Goal: Task Accomplishment & Management: Manage account settings

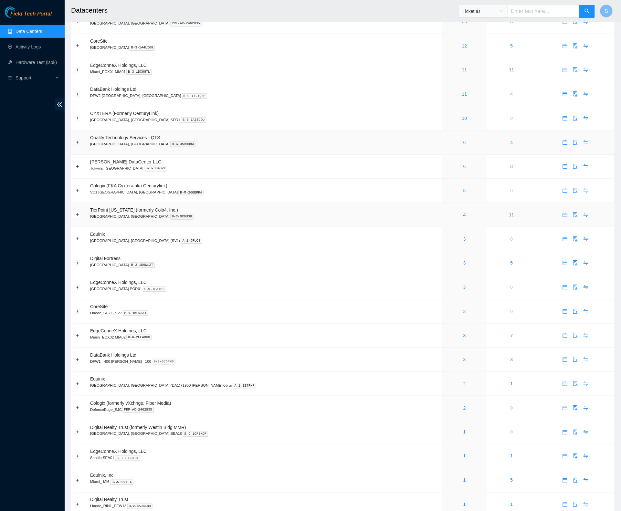
scroll to position [92, 0]
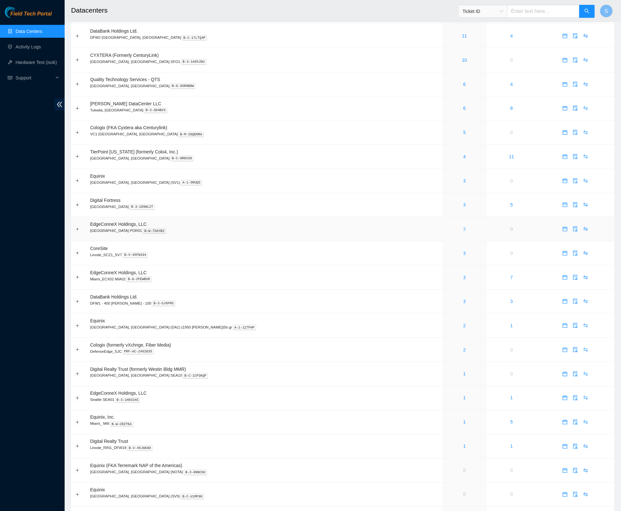
click at [463, 232] on link "3" at bounding box center [464, 228] width 3 height 5
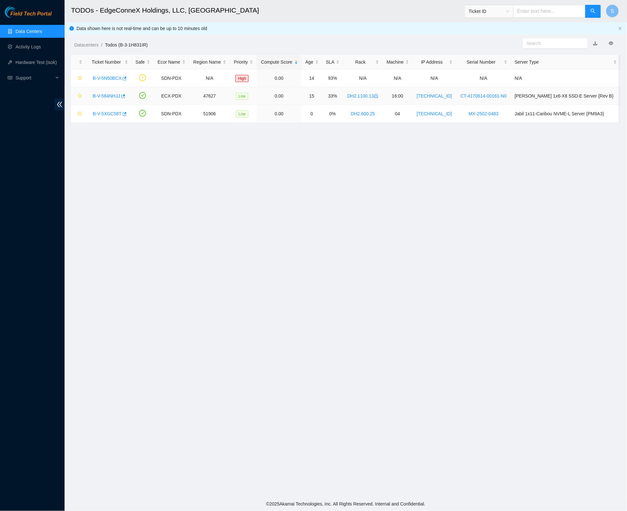
click at [103, 96] on link "B-V-584NHJJ" at bounding box center [106, 95] width 27 height 5
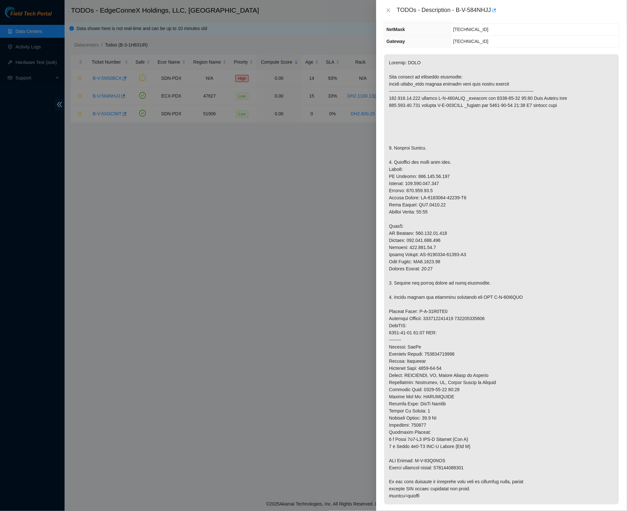
scroll to position [81, 0]
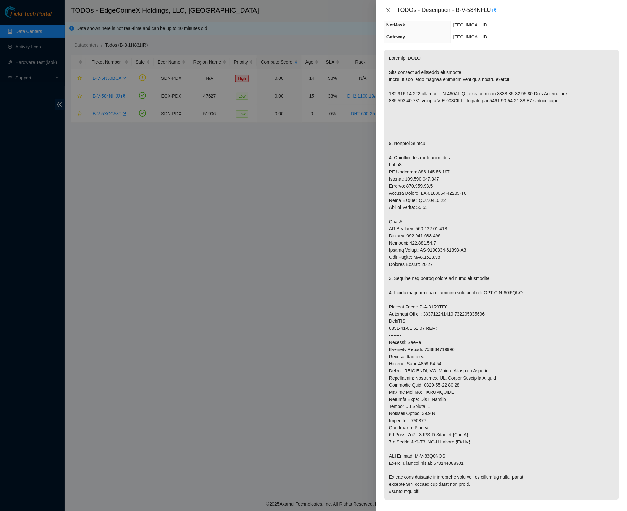
click at [388, 11] on icon "close" at bounding box center [388, 10] width 5 height 5
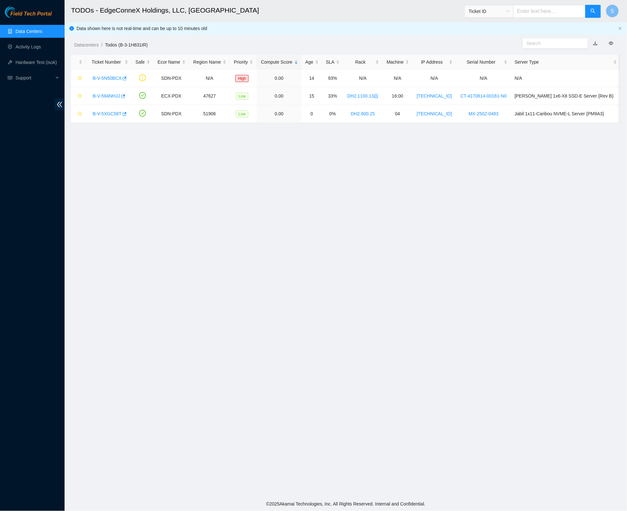
click at [46, 318] on div "Field Tech Portal Data Centers Activity Logs Hardware Test (isok) Support" at bounding box center [32, 258] width 65 height 505
click at [32, 11] on span "Field Tech Portal" at bounding box center [30, 14] width 41 height 6
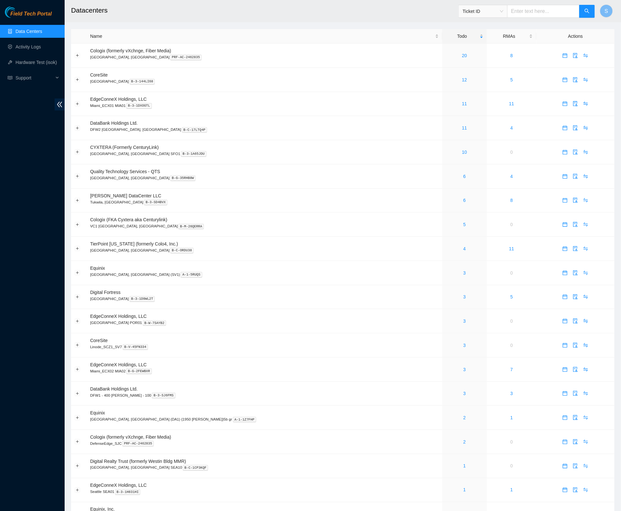
click at [20, 12] on span "Field Tech Portal" at bounding box center [30, 14] width 41 height 6
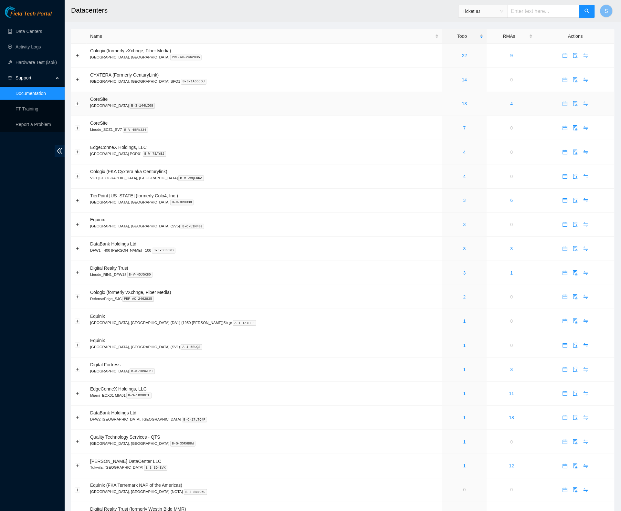
click at [288, 92] on td "CoreSite [GEOGRAPHIC_DATA] B-3-144LI68" at bounding box center [265, 104] width 356 height 24
click at [446, 177] on div "4" at bounding box center [464, 176] width 37 height 7
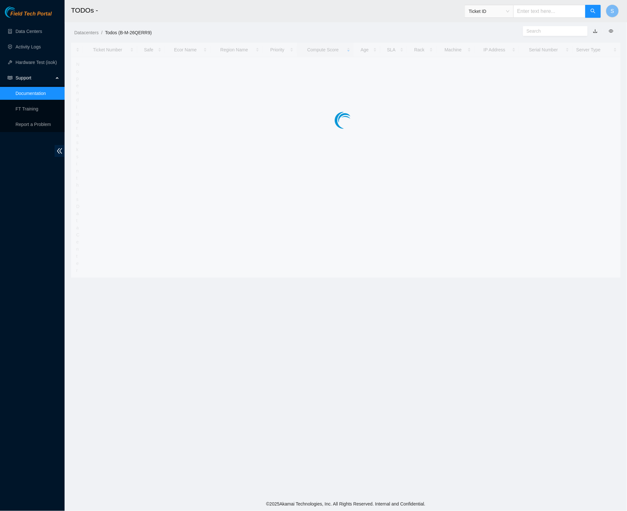
click at [424, 177] on main "TODOs - Ticket ID S Datacenters / Todos (B-M-26QERR9) / Ticket Number Safe Ecor…" at bounding box center [346, 248] width 563 height 497
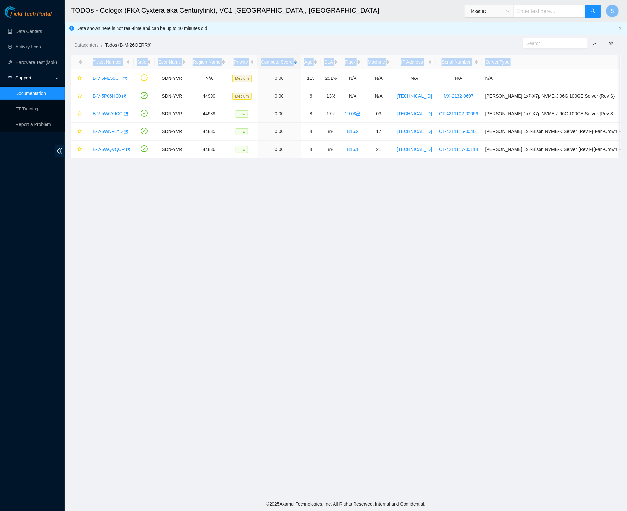
drag, startPoint x: 118, startPoint y: 123, endPoint x: 145, endPoint y: 160, distance: 46.2
click at [145, 158] on div "Ticket Number Safe Ecor Name Region Name Priority Compute Score Age SLA Rack Ma…" at bounding box center [346, 106] width 550 height 103
click at [172, 180] on main "TODOs - Cologix (FKA Cyxtera aka Centurylink), VC1 [GEOGRAPHIC_DATA], [GEOGRAPH…" at bounding box center [346, 248] width 563 height 497
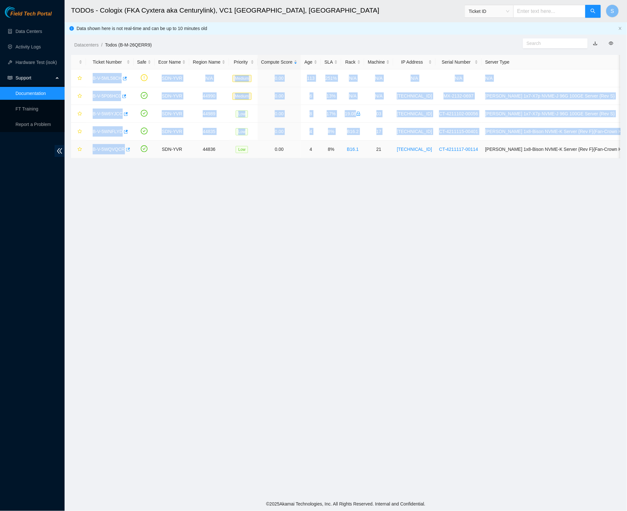
drag, startPoint x: 91, startPoint y: 72, endPoint x: 131, endPoint y: 151, distance: 88.7
click at [131, 151] on tbody "B-V-5ML58CH SDN-YVR N/A Medium 0.00 113 251% N/A N/A N/A N/A N/A B-V-5P06HC0 SD…" at bounding box center [360, 113] width 579 height 89
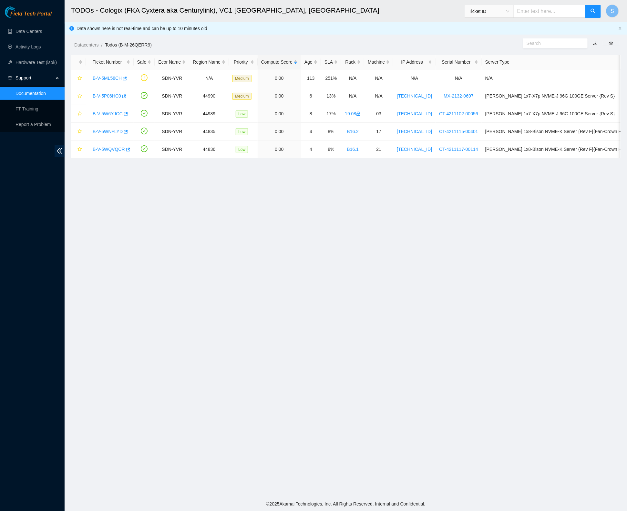
drag, startPoint x: 230, startPoint y: 228, endPoint x: 225, endPoint y: 231, distance: 6.3
click at [230, 228] on main "TODOs - Cologix (FKA Cyxtera aka Centurylink), VC1 [GEOGRAPHIC_DATA], [GEOGRAPH…" at bounding box center [346, 248] width 563 height 497
click at [101, 76] on link "B-V-5ML58CH" at bounding box center [107, 78] width 29 height 5
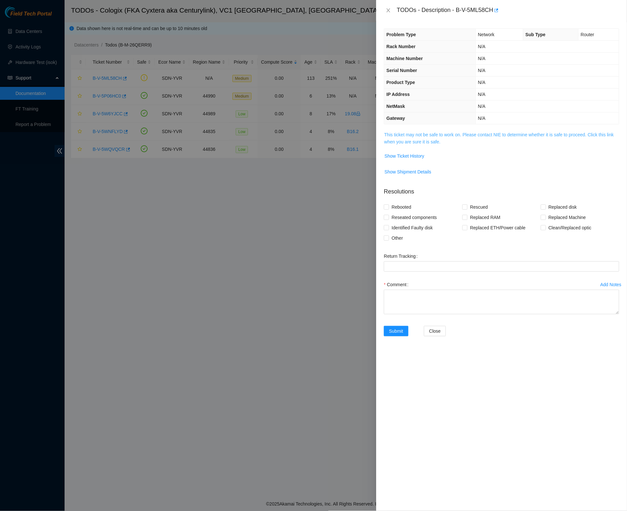
click at [404, 140] on link "This ticket may not be safe to work on. Please contact NIE to determine whether…" at bounding box center [499, 138] width 230 height 12
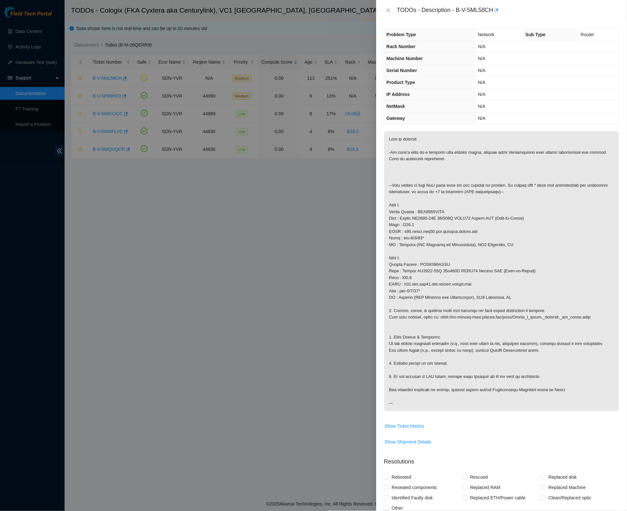
drag, startPoint x: 393, startPoint y: 138, endPoint x: 525, endPoint y: 406, distance: 298.9
click at [525, 406] on p at bounding box center [501, 271] width 235 height 280
click at [328, 357] on div at bounding box center [313, 255] width 627 height 511
click at [421, 428] on span "Show Ticket History" at bounding box center [405, 425] width 40 height 7
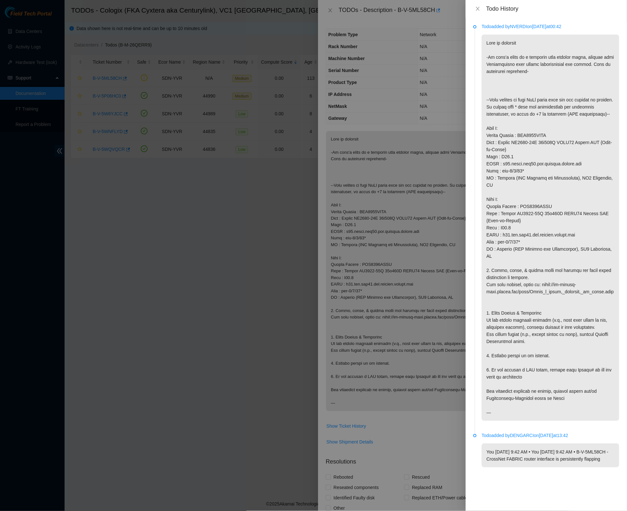
click at [477, 10] on icon "close" at bounding box center [477, 8] width 5 height 5
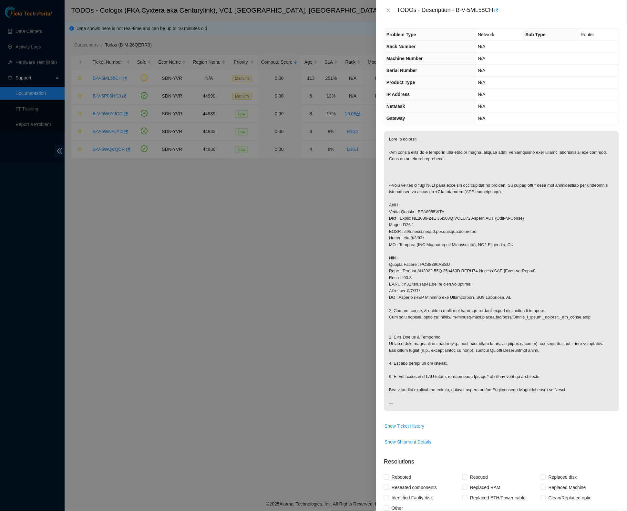
click at [353, 220] on div at bounding box center [313, 255] width 627 height 511
click at [389, 10] on icon "close" at bounding box center [389, 10] width 4 height 4
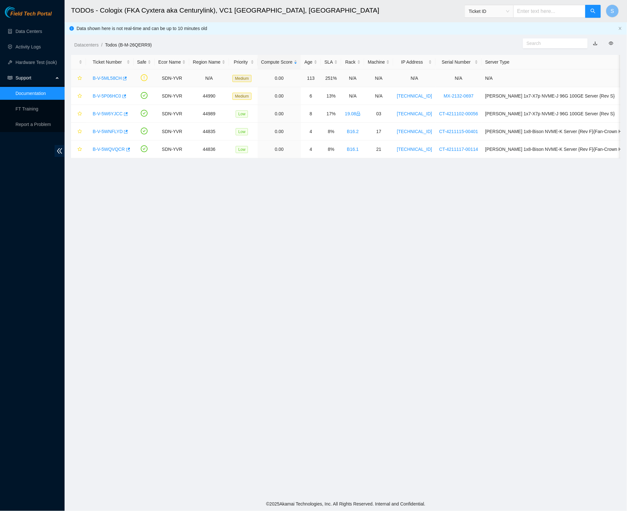
click at [114, 78] on link "B-V-5ML58CH" at bounding box center [107, 78] width 29 height 5
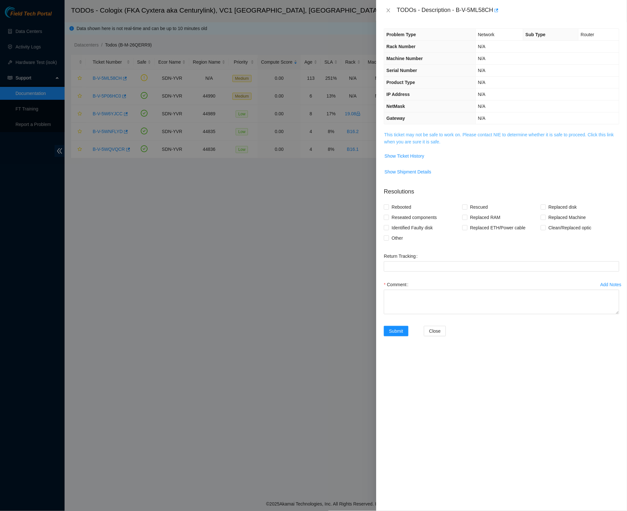
click at [499, 135] on link "This ticket may not be safe to work on. Please contact NIE to determine whether…" at bounding box center [499, 138] width 230 height 12
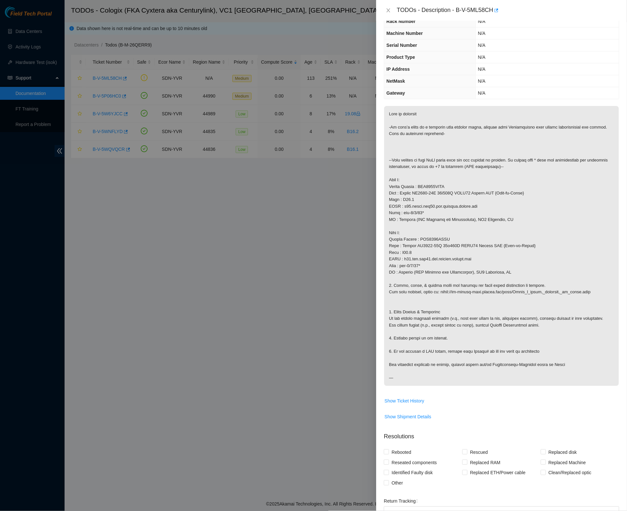
scroll to position [61, 0]
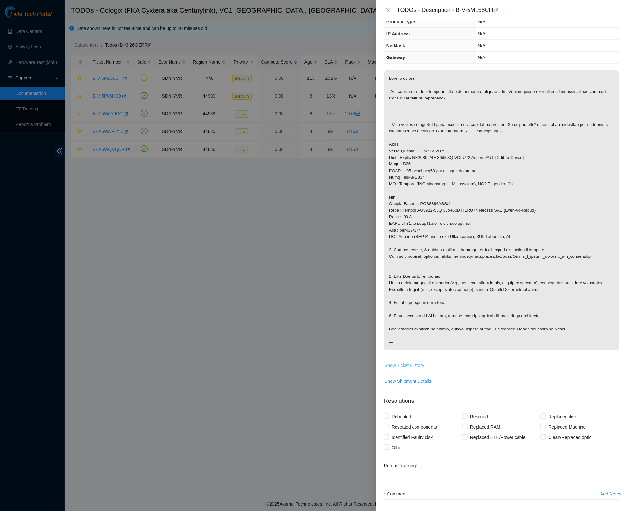
click at [400, 365] on span "Show Ticket History" at bounding box center [405, 365] width 40 height 7
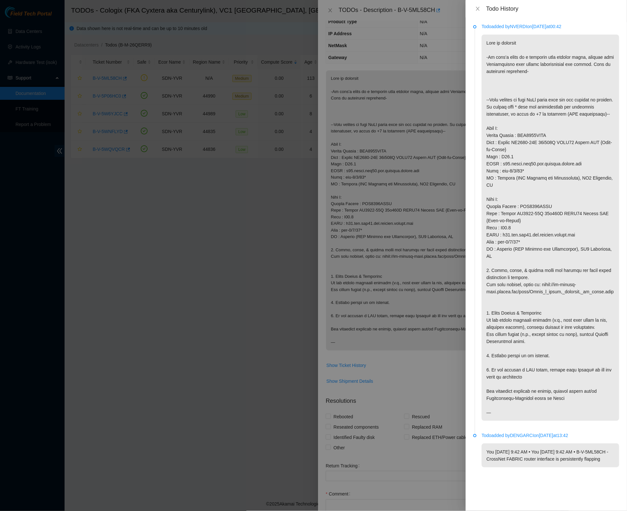
drag, startPoint x: 569, startPoint y: 28, endPoint x: 556, endPoint y: 26, distance: 13.1
click at [556, 26] on p "Todo added by NVERDI on [DATE] 00:42" at bounding box center [551, 26] width 138 height 7
click at [479, 8] on icon "close" at bounding box center [477, 8] width 5 height 5
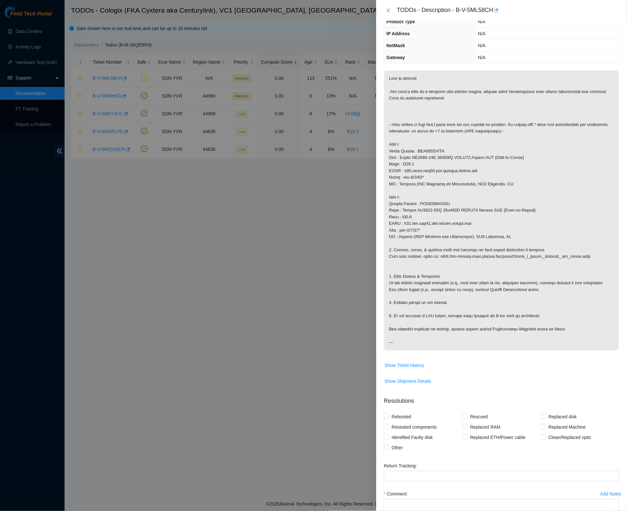
scroll to position [0, 0]
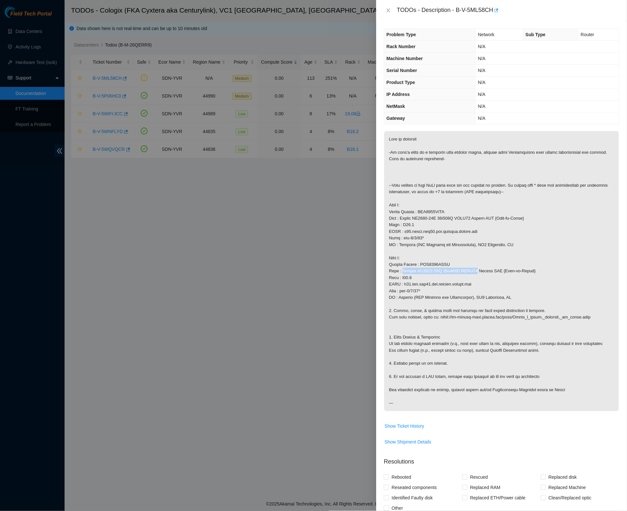
drag, startPoint x: 405, startPoint y: 266, endPoint x: 476, endPoint y: 269, distance: 71.1
click at [481, 267] on p at bounding box center [501, 271] width 235 height 280
drag, startPoint x: 487, startPoint y: 267, endPoint x: 405, endPoint y: 266, distance: 82.4
click at [405, 266] on p at bounding box center [501, 271] width 235 height 280
copy p "Accton AS7816-64X 64x100G QSFP28"
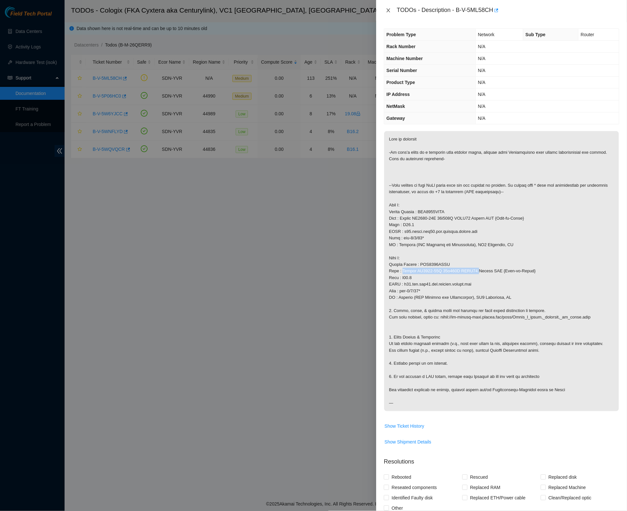
click at [388, 9] on icon "close" at bounding box center [388, 10] width 5 height 5
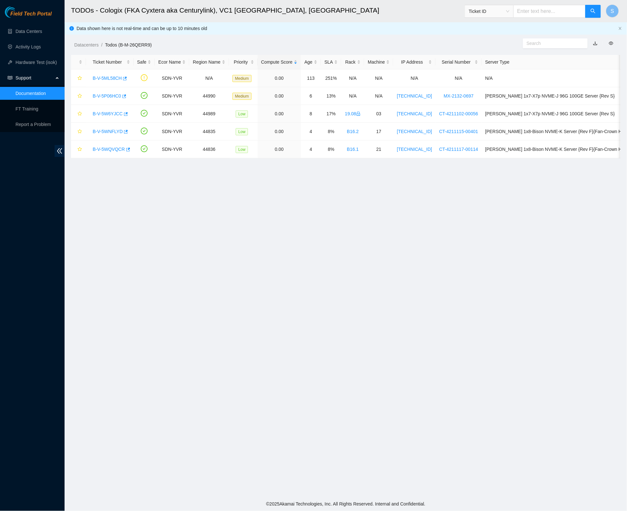
click at [255, 304] on main "TODOs - Cologix (FKA Cyxtera aka Centurylink), VC1 [GEOGRAPHIC_DATA], [GEOGRAPH…" at bounding box center [346, 248] width 563 height 497
click at [41, 94] on link "Documentation" at bounding box center [31, 93] width 30 height 5
click at [113, 76] on link "B-V-5ML58CH" at bounding box center [107, 78] width 29 height 5
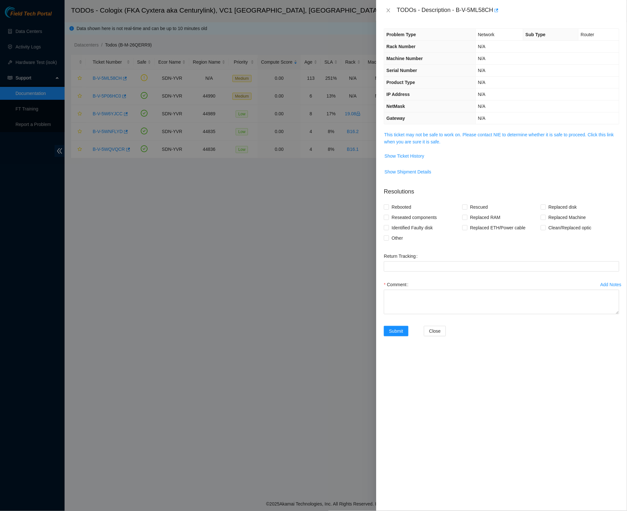
click at [245, 60] on div at bounding box center [313, 255] width 627 height 511
click at [389, 9] on icon "close" at bounding box center [388, 10] width 5 height 5
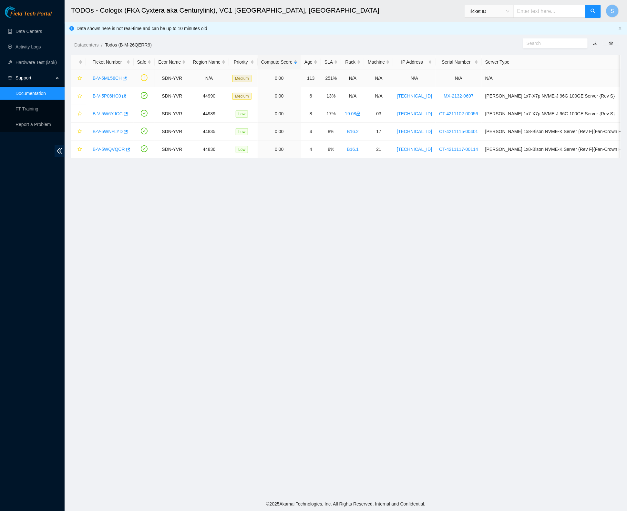
click at [106, 77] on link "B-V-5ML58CH" at bounding box center [107, 78] width 29 height 5
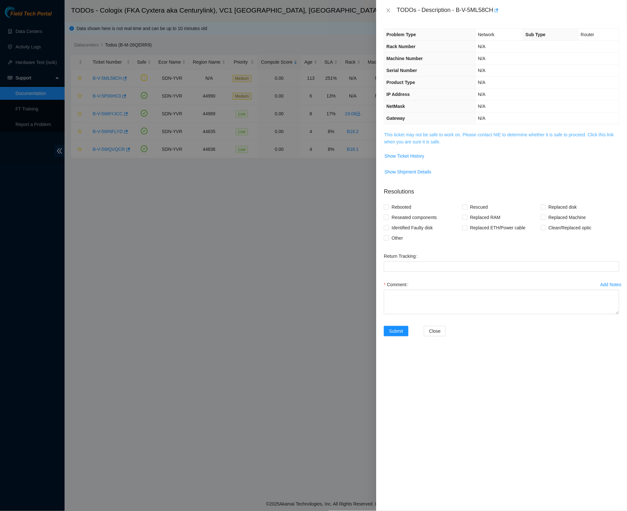
click at [450, 141] on link "This ticket may not be safe to work on. Please contact NIE to determine whether…" at bounding box center [499, 138] width 230 height 12
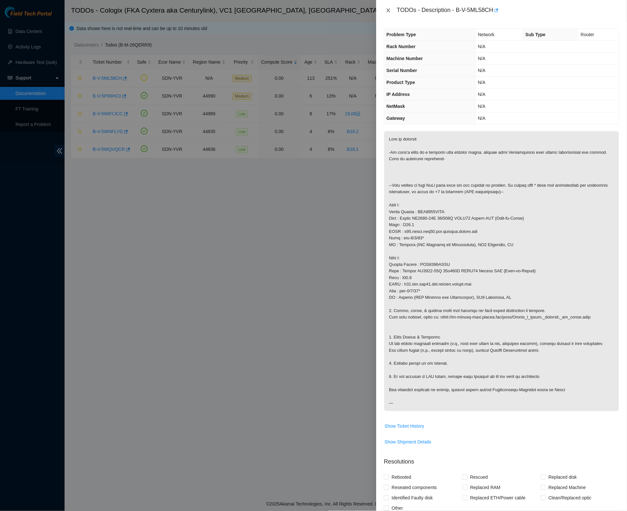
click at [390, 12] on icon "close" at bounding box center [388, 10] width 5 height 5
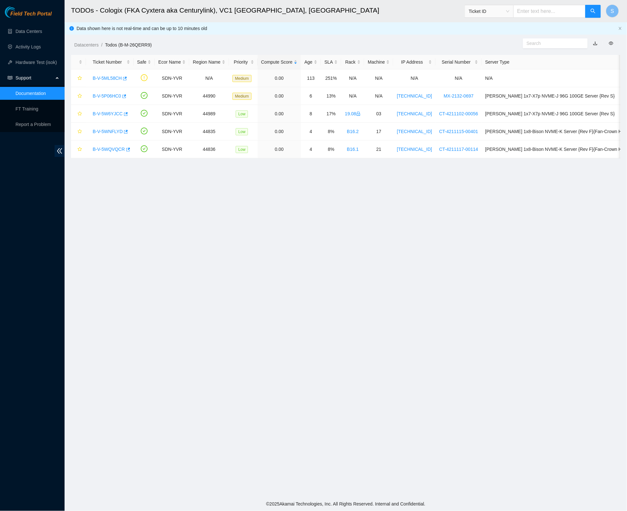
click at [36, 11] on span "Field Tech Portal" at bounding box center [30, 14] width 41 height 6
